Goal: Task Accomplishment & Management: Use online tool/utility

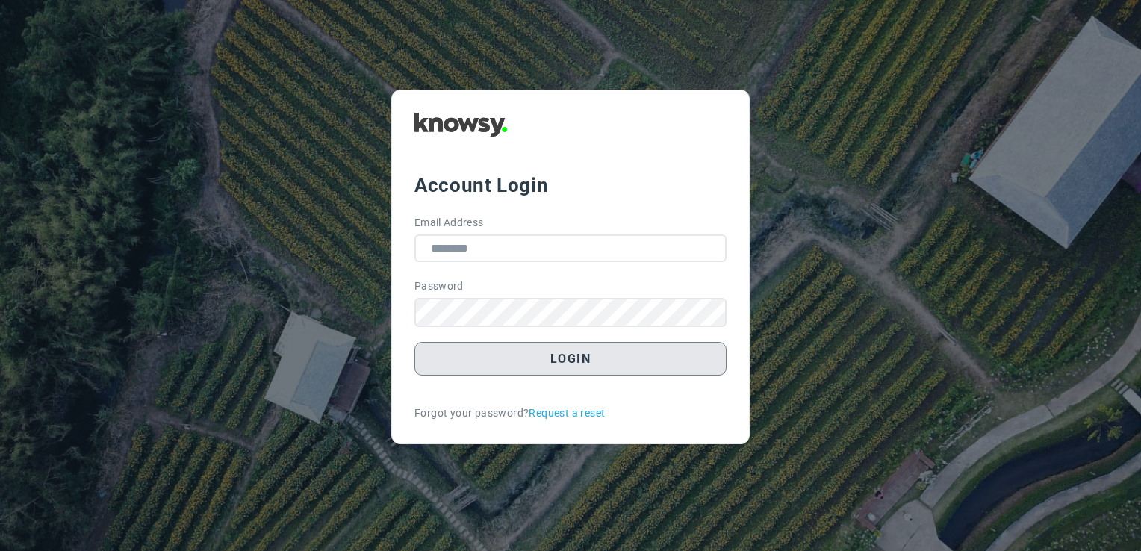
type input "**********"
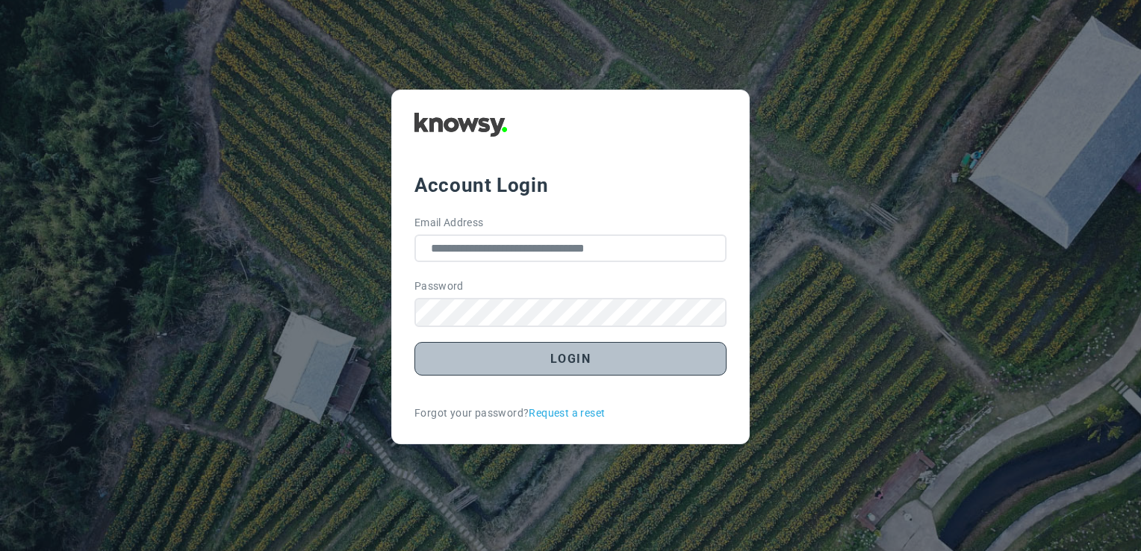
click at [577, 362] on button "Login" at bounding box center [570, 359] width 312 height 34
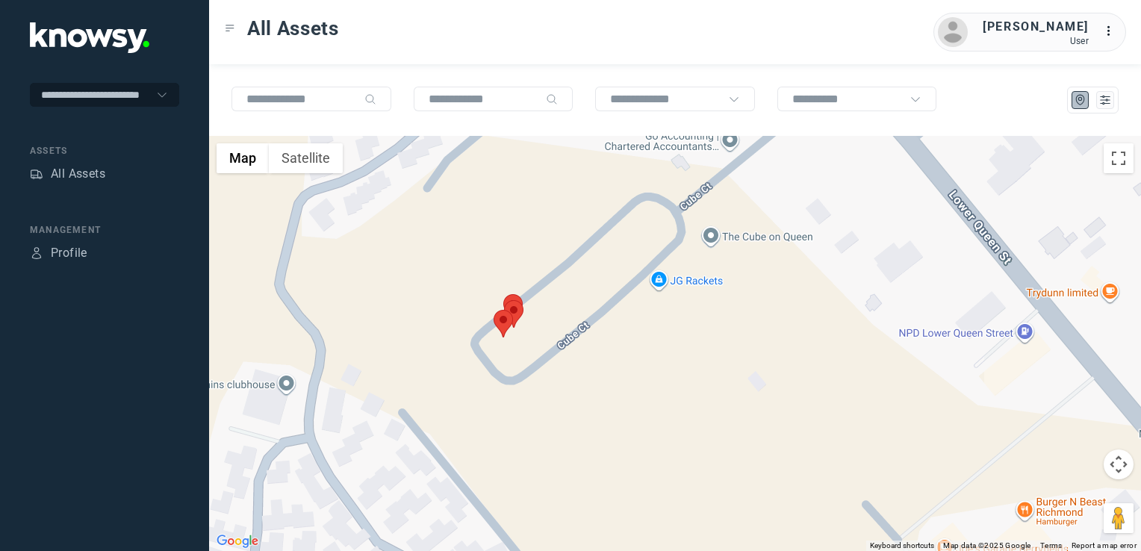
click at [502, 326] on img at bounding box center [503, 324] width 19 height 28
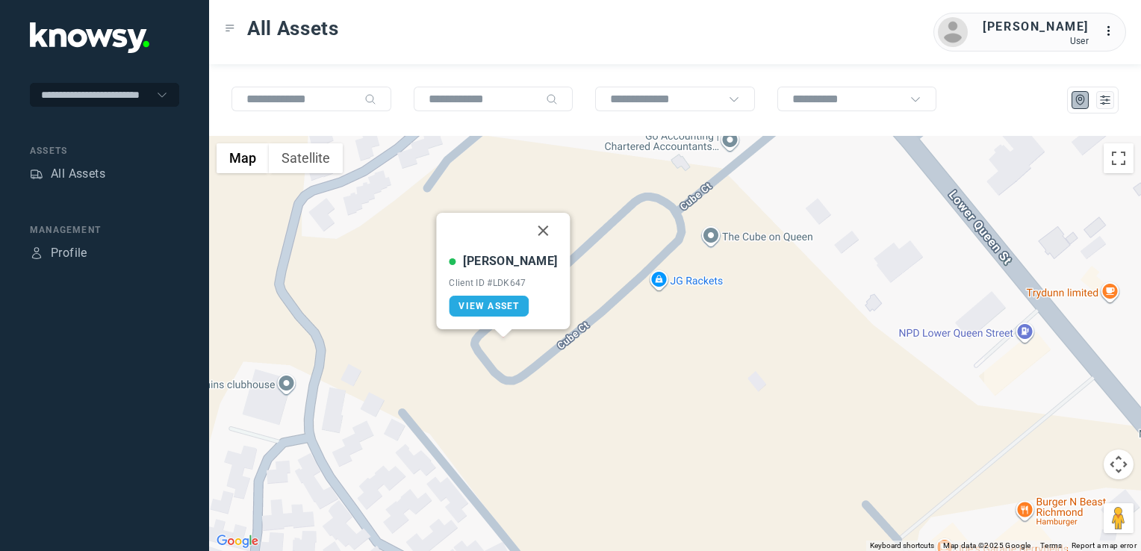
drag, startPoint x: 535, startPoint y: 232, endPoint x: 524, endPoint y: 257, distance: 27.5
click at [535, 232] on button "Close" at bounding box center [544, 231] width 36 height 36
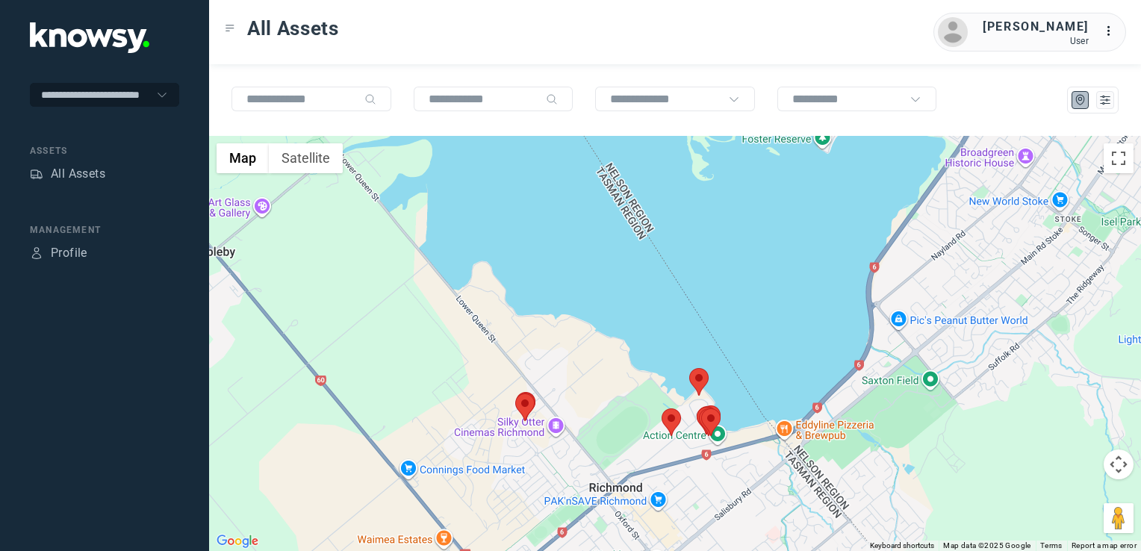
drag, startPoint x: 554, startPoint y: 390, endPoint x: 557, endPoint y: 361, distance: 29.3
click at [554, 372] on div "To navigate, press the arrow keys." at bounding box center [675, 343] width 932 height 415
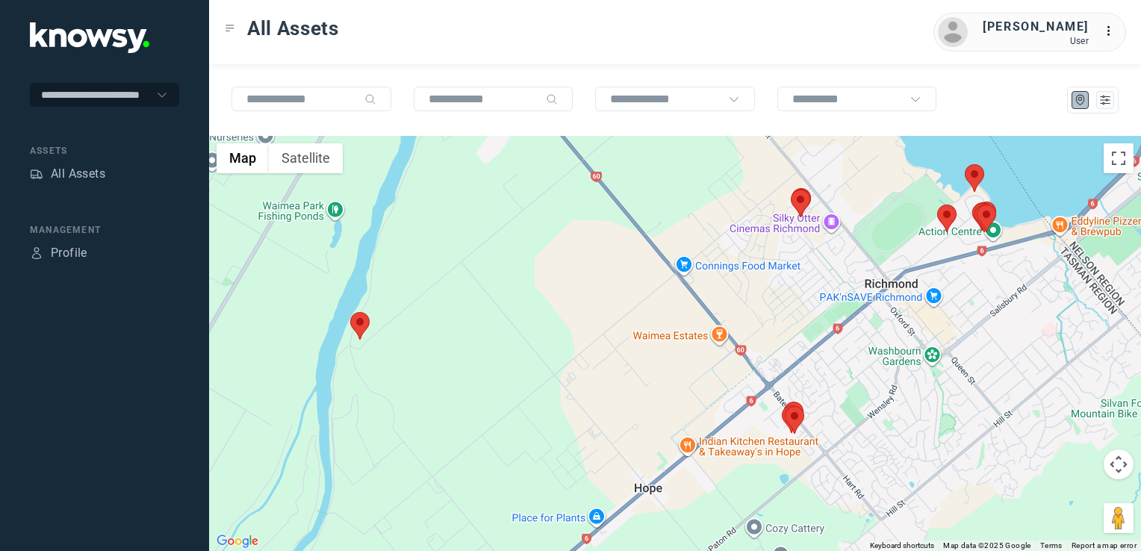
drag, startPoint x: 450, startPoint y: 420, endPoint x: 261, endPoint y: 466, distance: 194.5
click at [262, 465] on div at bounding box center [675, 343] width 932 height 415
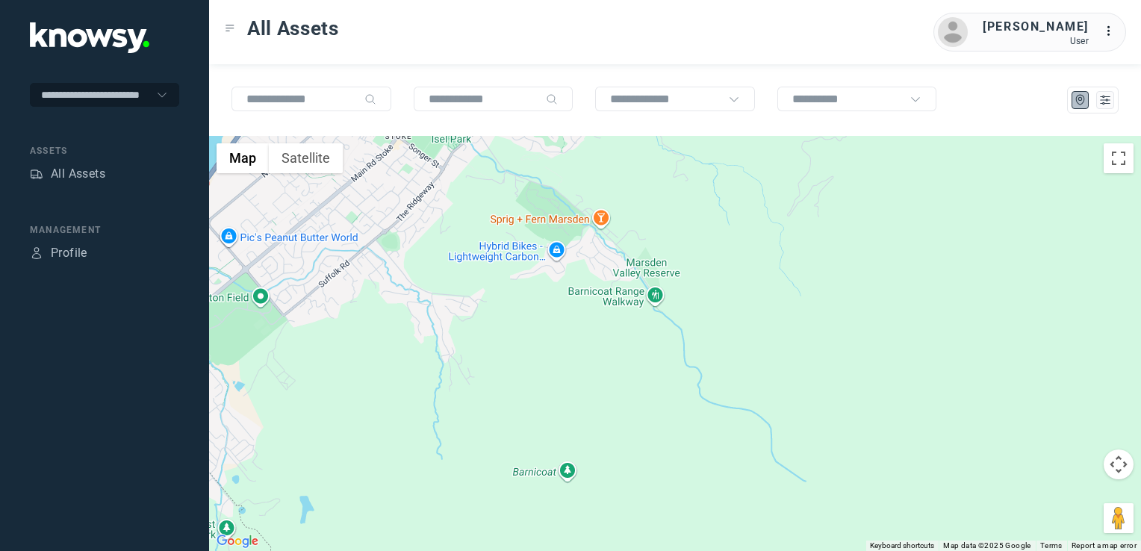
drag, startPoint x: 398, startPoint y: 421, endPoint x: 738, endPoint y: 446, distance: 340.7
click at [729, 446] on div at bounding box center [675, 343] width 932 height 415
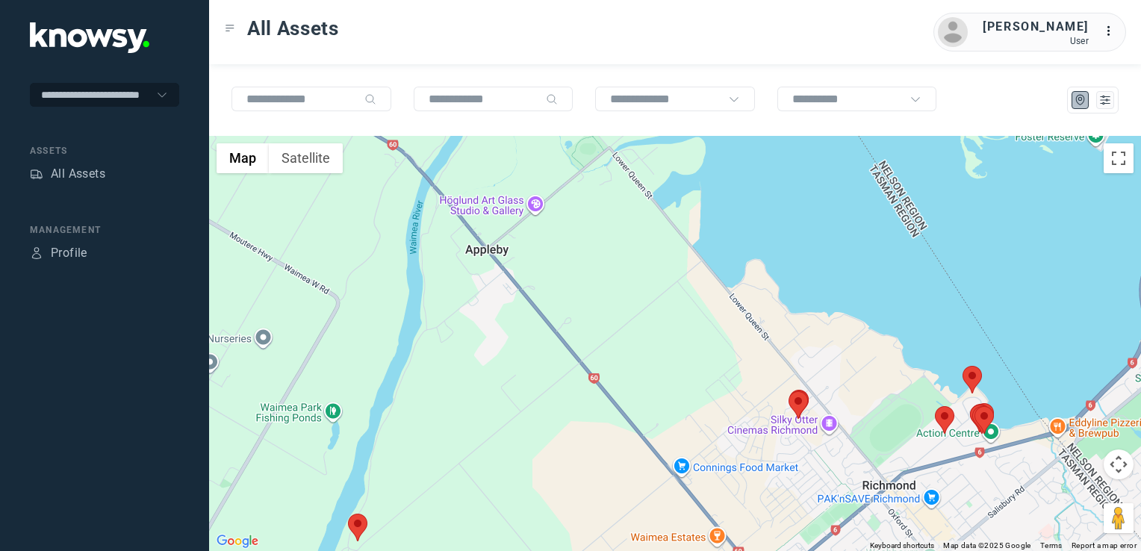
drag, startPoint x: 740, startPoint y: 444, endPoint x: 650, endPoint y: 460, distance: 91.1
click at [659, 459] on div at bounding box center [675, 343] width 932 height 415
